Goal: Information Seeking & Learning: Learn about a topic

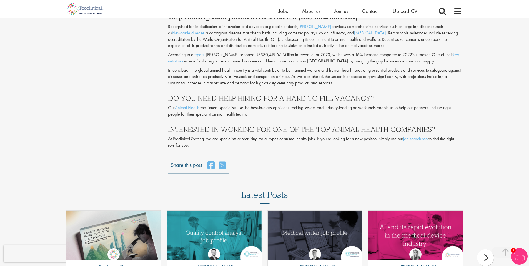
scroll to position [1340, 0]
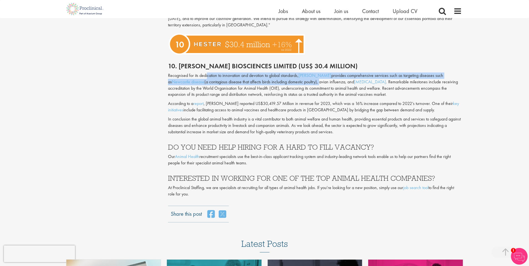
drag, startPoint x: 207, startPoint y: 68, endPoint x: 296, endPoint y: 73, distance: 89.2
click at [296, 73] on p "Recognised for its dedication to innovation and devotion to global standards, […" at bounding box center [315, 84] width 294 height 25
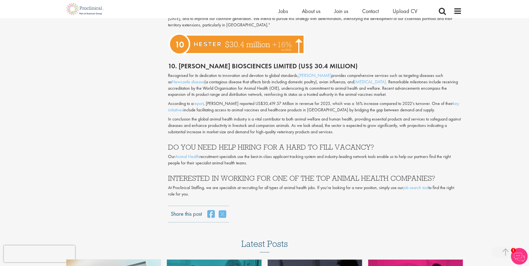
click at [187, 92] on div "Recognised for its dedication to innovation and devotion to global standards, […" at bounding box center [315, 94] width 302 height 44
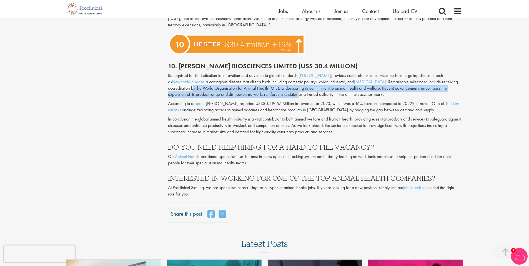
drag, startPoint x: 194, startPoint y: 81, endPoint x: 299, endPoint y: 89, distance: 105.2
click at [299, 89] on p "Recognised for its dedication to innovation and devotion to global standards, […" at bounding box center [315, 84] width 294 height 25
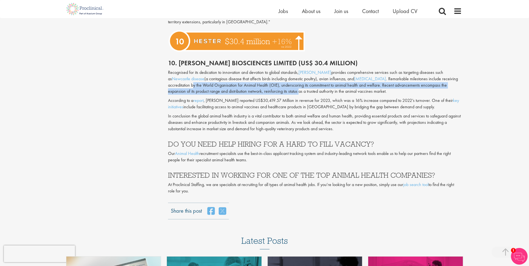
scroll to position [1344, 0]
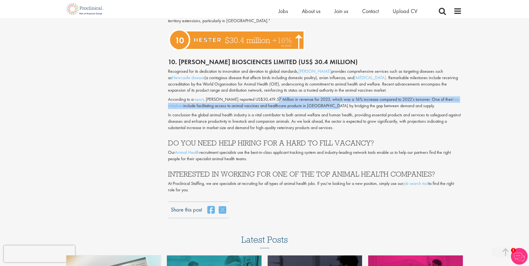
drag, startPoint x: 270, startPoint y: 93, endPoint x: 312, endPoint y: 102, distance: 42.7
click at [312, 102] on p "According to a report , [PERSON_NAME] reported US$30,419.57 Million in revenue …" at bounding box center [315, 102] width 294 height 13
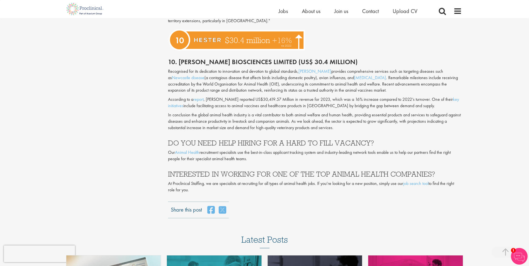
click at [254, 113] on p "In conclusion the global animal health industry is a vital contributor to both …" at bounding box center [315, 121] width 294 height 19
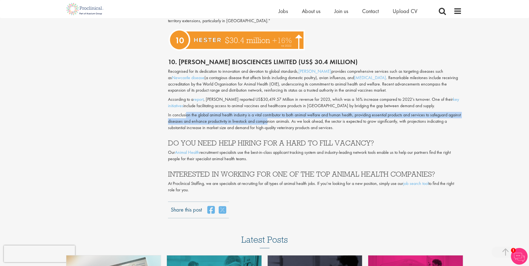
drag, startPoint x: 191, startPoint y: 108, endPoint x: 281, endPoint y: 117, distance: 91.2
click at [281, 117] on p "In conclusion the global animal health industry is a vital contributor to both …" at bounding box center [315, 121] width 294 height 19
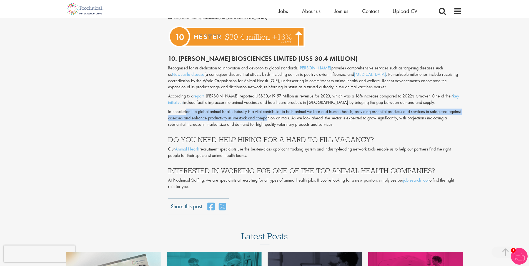
scroll to position [1349, 0]
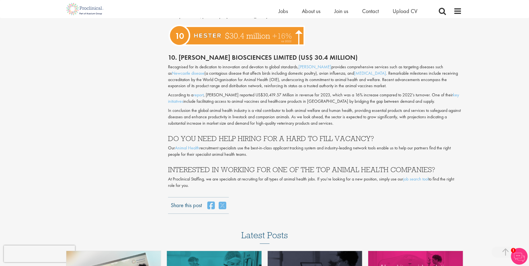
click at [345, 117] on p "In conclusion the global animal health industry is a vital contributor to both …" at bounding box center [315, 116] width 294 height 19
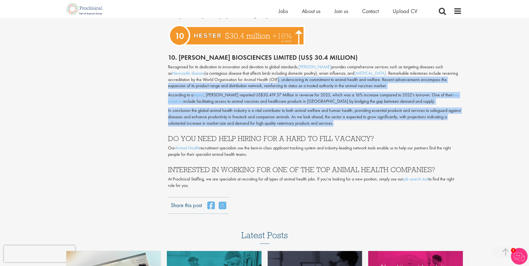
drag, startPoint x: 335, startPoint y: 116, endPoint x: 278, endPoint y: 70, distance: 73.4
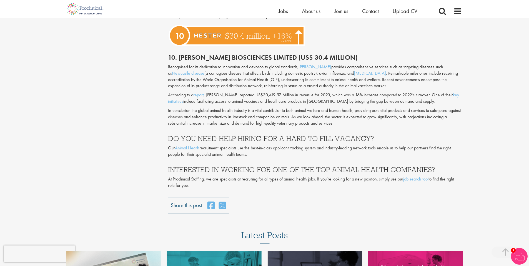
drag, startPoint x: 366, startPoint y: 128, endPoint x: 361, endPoint y: 125, distance: 5.7
click at [366, 135] on h3 "DO YOU NEED HELP HIRING FOR A HARD TO FILL VACANCY?" at bounding box center [315, 138] width 294 height 7
click at [340, 117] on p "In conclusion the global animal health industry is a vital contributor to both …" at bounding box center [315, 116] width 294 height 19
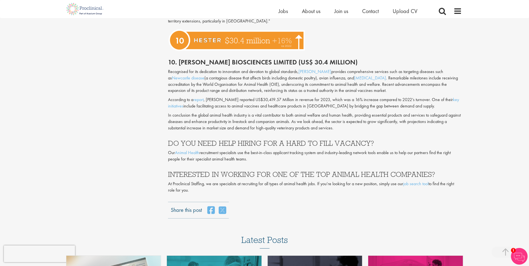
scroll to position [1344, 0]
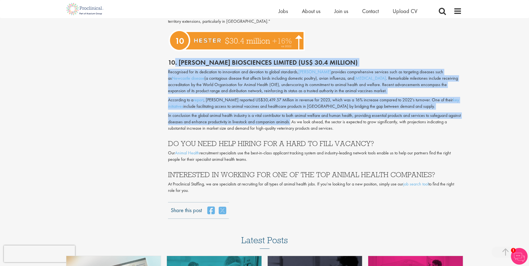
drag, startPoint x: 175, startPoint y: 55, endPoint x: 304, endPoint y: 118, distance: 143.7
click at [283, 100] on p "According to a report , [PERSON_NAME] reported US$30,419.57 Million in revenue …" at bounding box center [315, 103] width 294 height 13
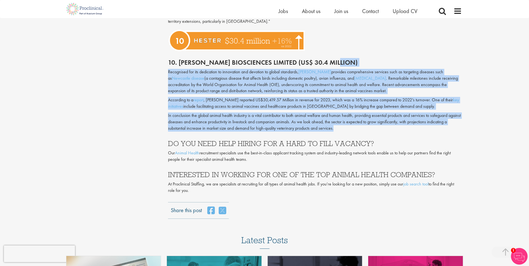
drag, startPoint x: 340, startPoint y: 123, endPoint x: 188, endPoint y: 61, distance: 164.0
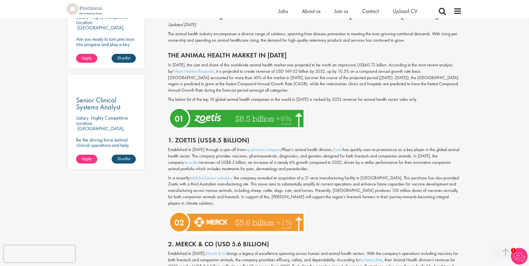
scroll to position [359, 0]
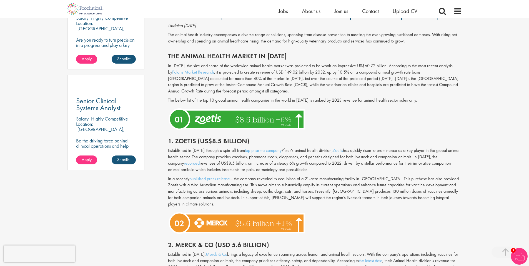
click at [342, 213] on div at bounding box center [315, 223] width 302 height 26
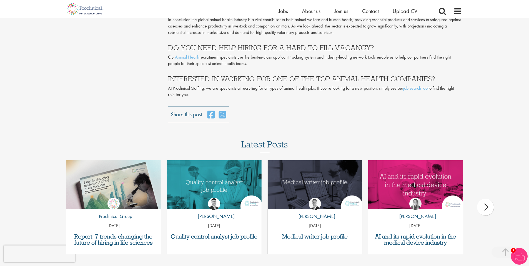
scroll to position [1325, 0]
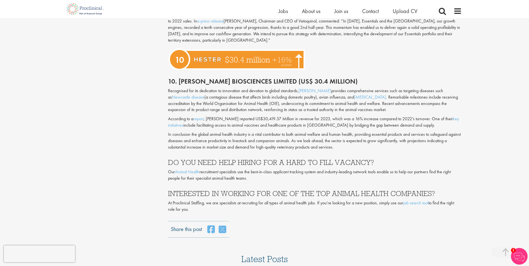
click at [255, 136] on p "In conclusion the global animal health industry is a vital contributor to both …" at bounding box center [315, 140] width 294 height 19
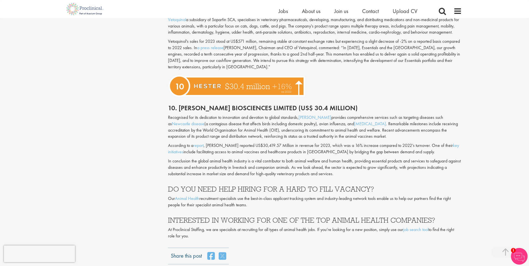
scroll to position [1296, 0]
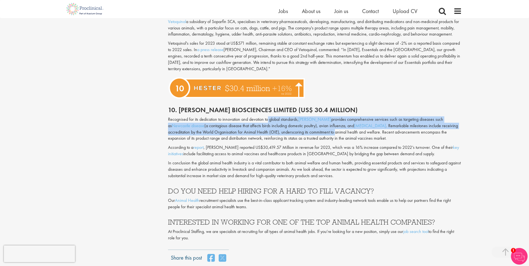
drag, startPoint x: 268, startPoint y: 116, endPoint x: 335, endPoint y: 127, distance: 68.3
click at [335, 127] on p "Recognised for its dedication to innovation and devotion to global standards, […" at bounding box center [315, 128] width 294 height 25
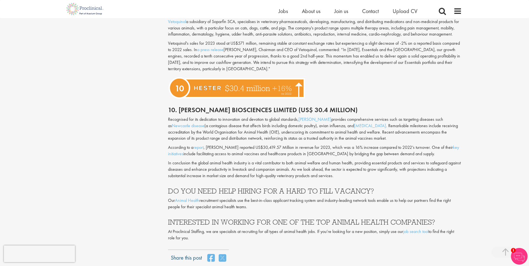
click at [381, 132] on p "Recognised for its dedication to innovation and devotion to global standards, […" at bounding box center [315, 128] width 294 height 25
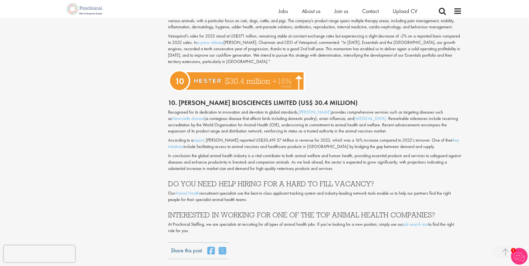
click at [366, 84] on div at bounding box center [315, 81] width 302 height 26
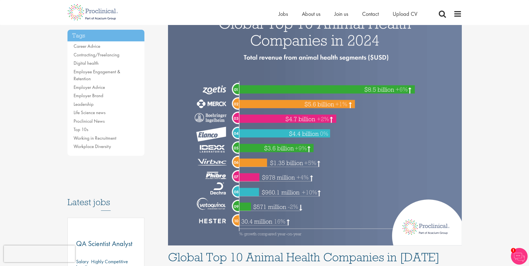
scroll to position [0, 0]
